Goal: Task Accomplishment & Management: Complete application form

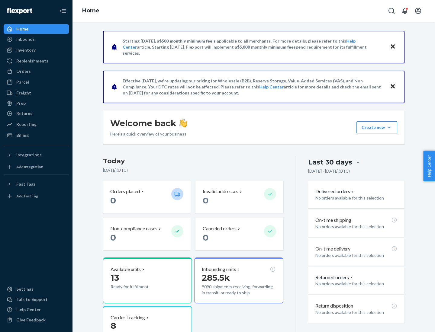
click at [389, 127] on button "Create new Create new inbound Create new order Create new product" at bounding box center [376, 127] width 41 height 12
click at [31, 61] on div "Replenishments" at bounding box center [32, 61] width 32 height 6
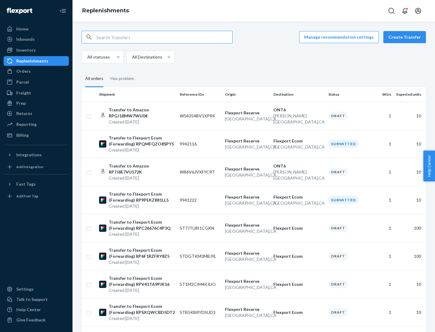
click at [406, 37] on button "Create Transfer" at bounding box center [404, 37] width 43 height 12
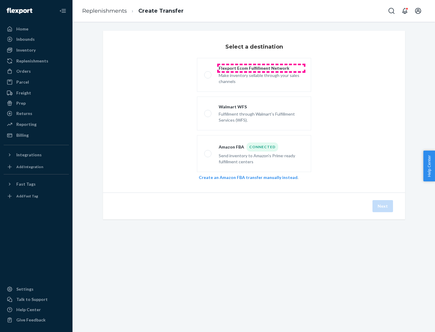
click at [261, 68] on div "Flexport Ecom Fulfillment Network" at bounding box center [261, 68] width 85 height 6
click at [208, 73] on input "Flexport Ecom Fulfillment Network Make inventory sellable through your sales ch…" at bounding box center [206, 75] width 4 height 4
radio input "true"
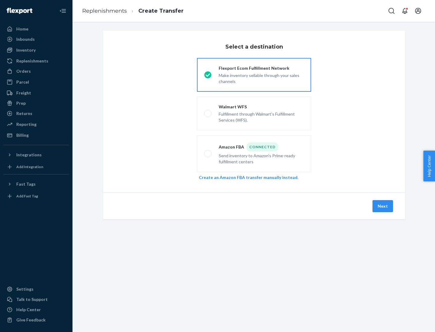
click at [383, 206] on button "Next" at bounding box center [382, 206] width 21 height 12
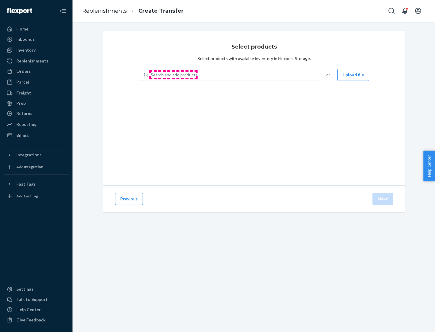
click at [173, 75] on div "Search and add products" at bounding box center [174, 75] width 47 height 6
click at [151, 75] on input "Search and add products" at bounding box center [151, 75] width 1 height 6
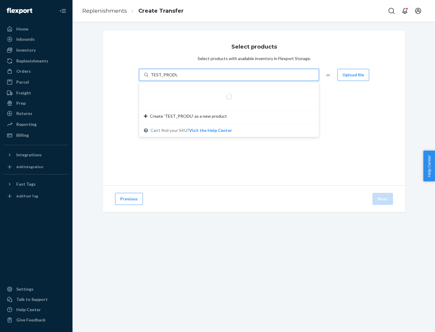
type input "TEST_PRODUCT"
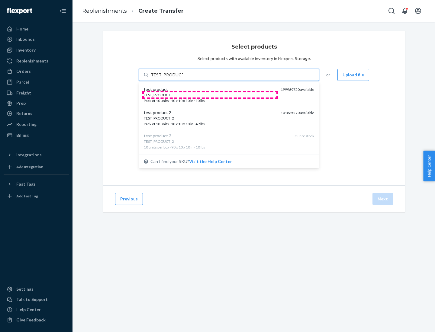
click at [210, 95] on div "TEST_PRODUCT" at bounding box center [210, 94] width 132 height 5
click at [183, 78] on input "TEST_PRODUCT" at bounding box center [167, 75] width 32 height 6
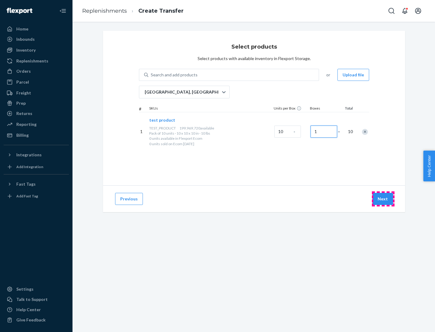
type input "1"
click at [383, 199] on button "Next" at bounding box center [382, 199] width 21 height 12
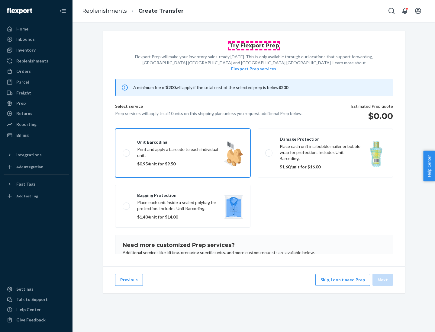
click at [123, 151] on input "Unit barcoding Print and apply a barcode to each individual unit. $0.95/unit fo…" at bounding box center [125, 153] width 4 height 4
checkbox input "true"
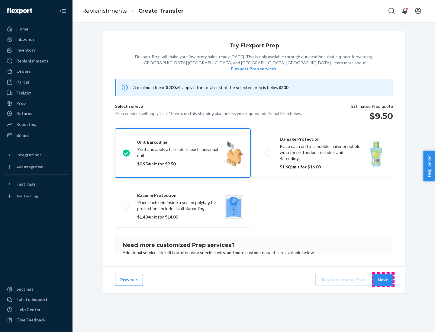
click at [383, 280] on button "Next" at bounding box center [382, 280] width 21 height 12
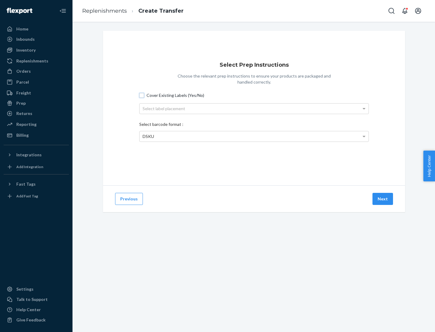
click at [142, 95] on input "Cover Existing Labels (Yes/No)" at bounding box center [141, 95] width 5 height 5
checkbox input "true"
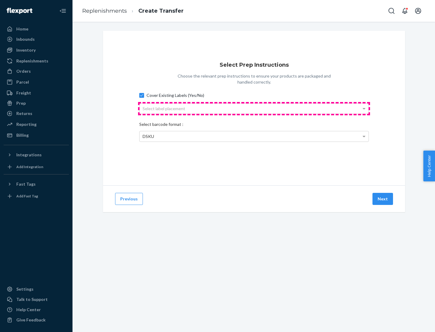
click at [254, 108] on div "Select label placement" at bounding box center [253, 109] width 229 height 10
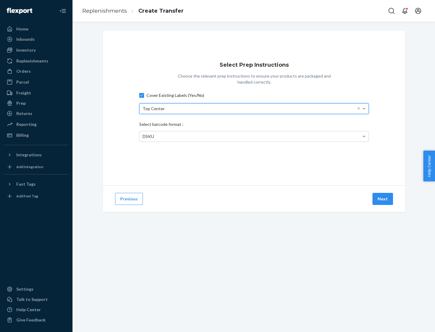
click at [148, 136] on span "DSKU" at bounding box center [147, 136] width 11 height 5
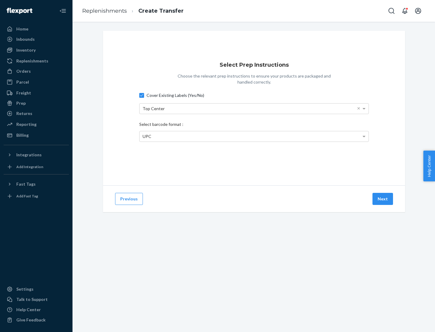
click at [383, 199] on button "Next" at bounding box center [382, 199] width 21 height 12
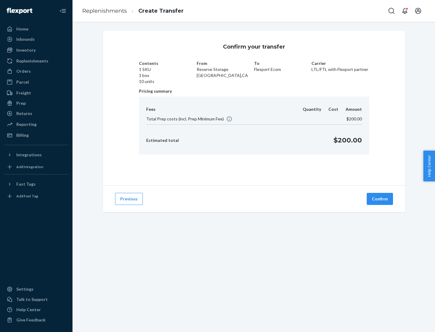
click at [380, 199] on button "Confirm" at bounding box center [379, 199] width 26 height 12
